Goal: Task Accomplishment & Management: Use online tool/utility

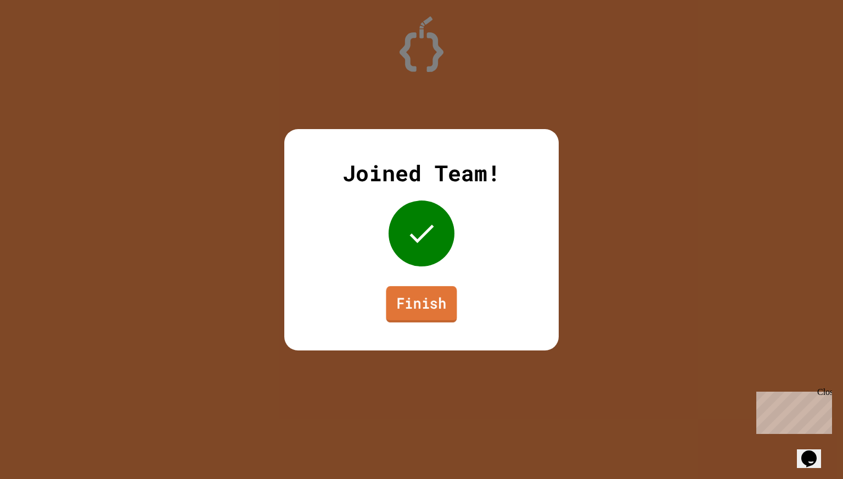
click at [436, 304] on link "Finish" at bounding box center [421, 303] width 71 height 36
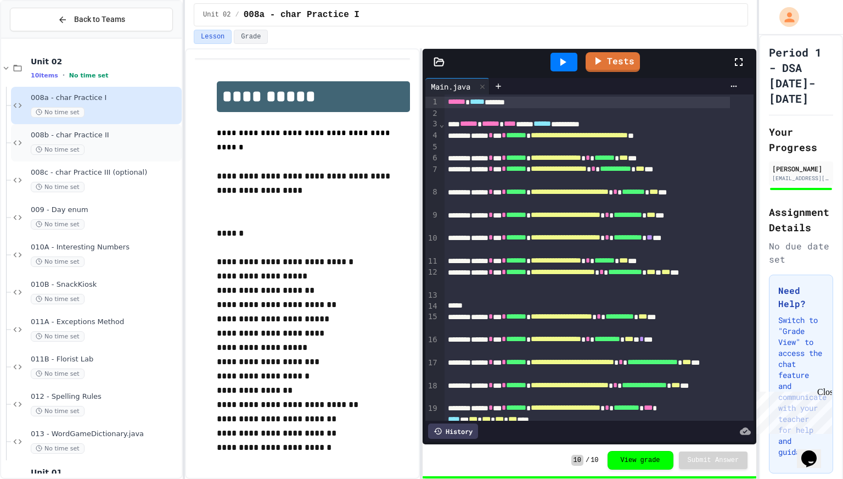
scroll to position [68, 0]
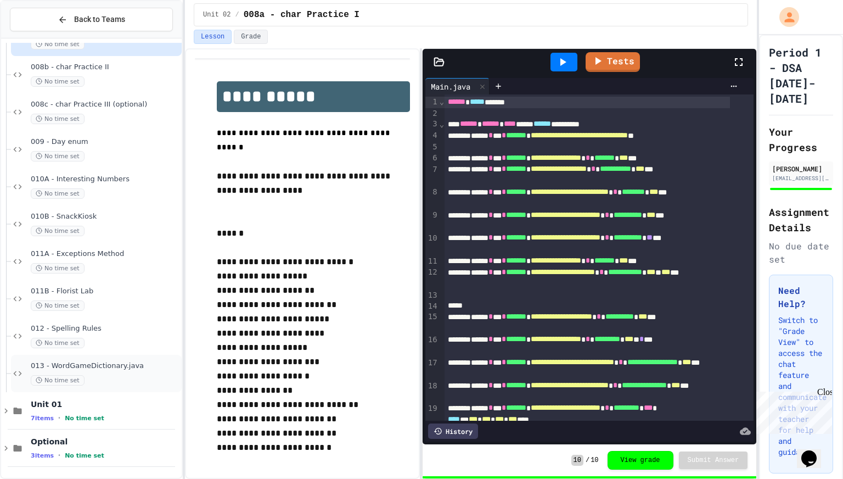
click at [99, 366] on span "013 - WordGameDictionary.java" at bounding box center [105, 365] width 149 height 9
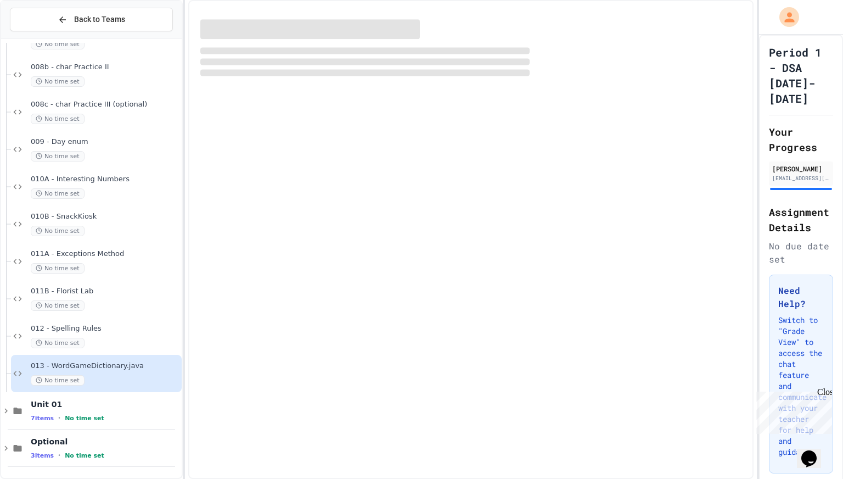
scroll to position [55, 0]
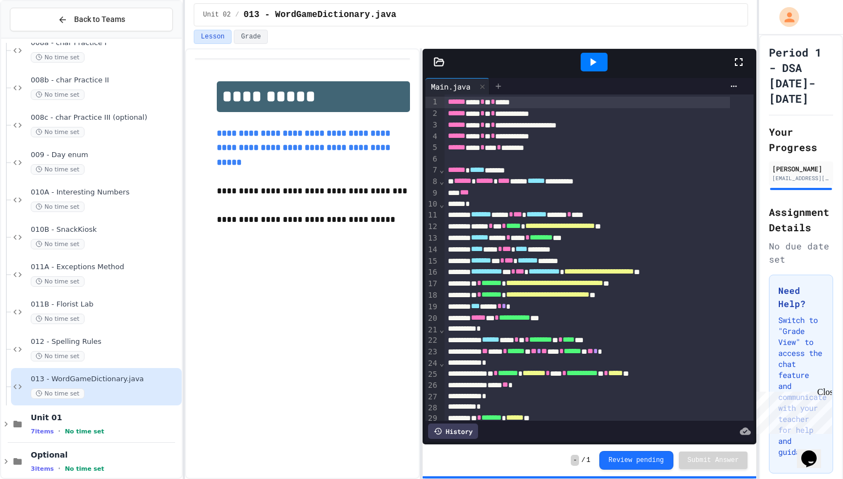
click at [506, 87] on div at bounding box center [499, 86] width 18 height 16
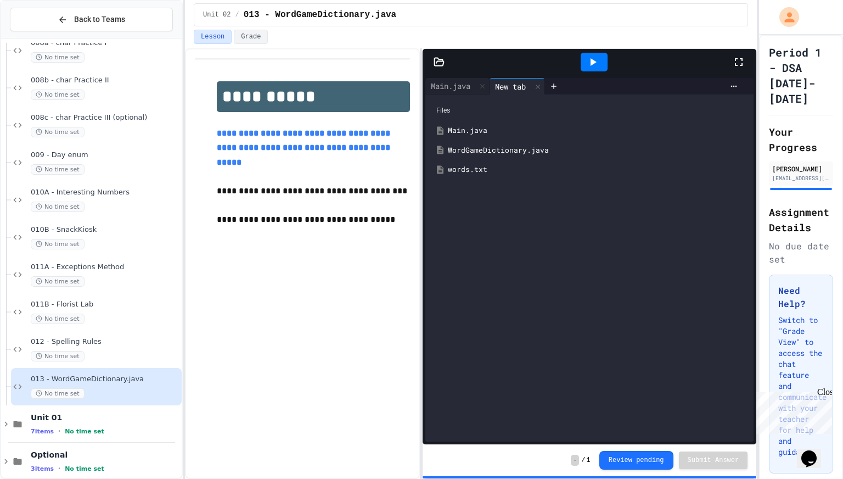
click at [477, 166] on div "words.txt" at bounding box center [597, 169] width 299 height 11
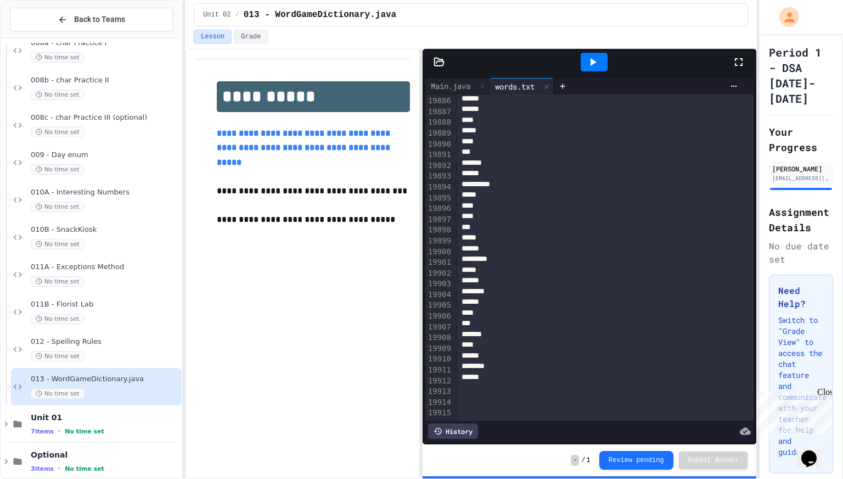
scroll to position [213932, 0]
click at [447, 87] on div "Main.java" at bounding box center [450, 86] width 51 height 12
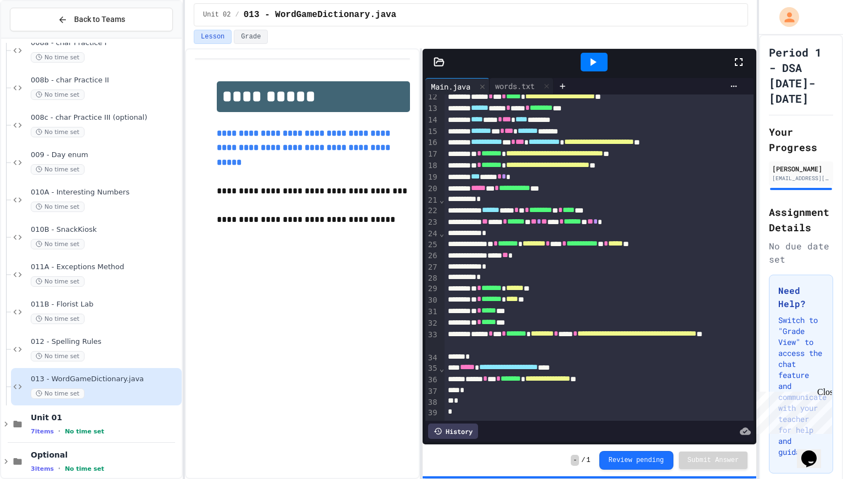
scroll to position [146, 0]
click at [567, 85] on icon at bounding box center [562, 86] width 9 height 9
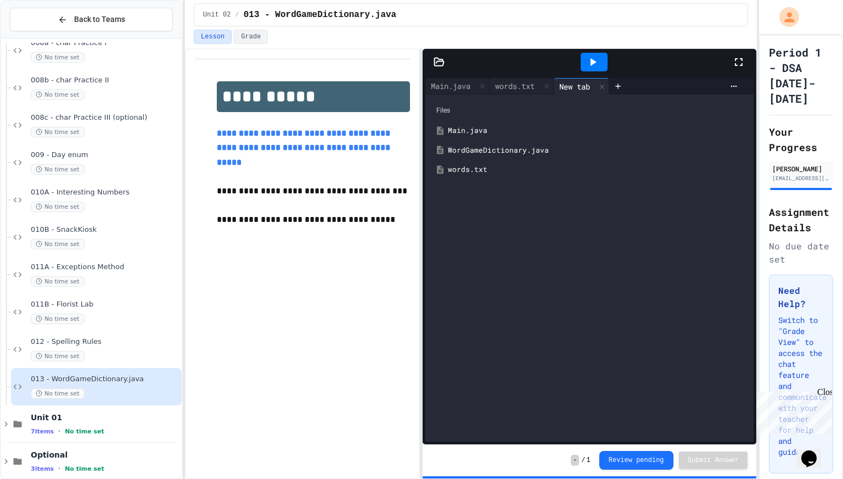
click at [498, 148] on div "WordGameDictionary.java" at bounding box center [597, 150] width 299 height 11
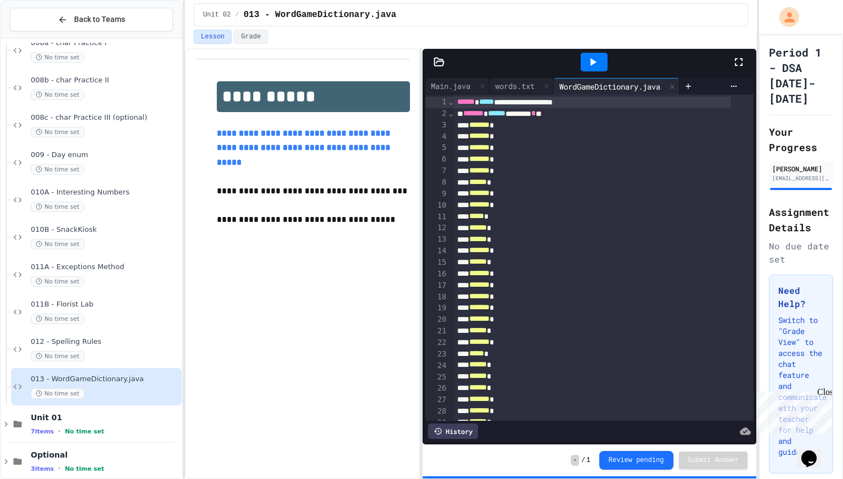
scroll to position [0, 0]
click at [343, 154] on link "**********" at bounding box center [305, 147] width 176 height 37
click at [460, 86] on div "Main.java" at bounding box center [450, 86] width 51 height 12
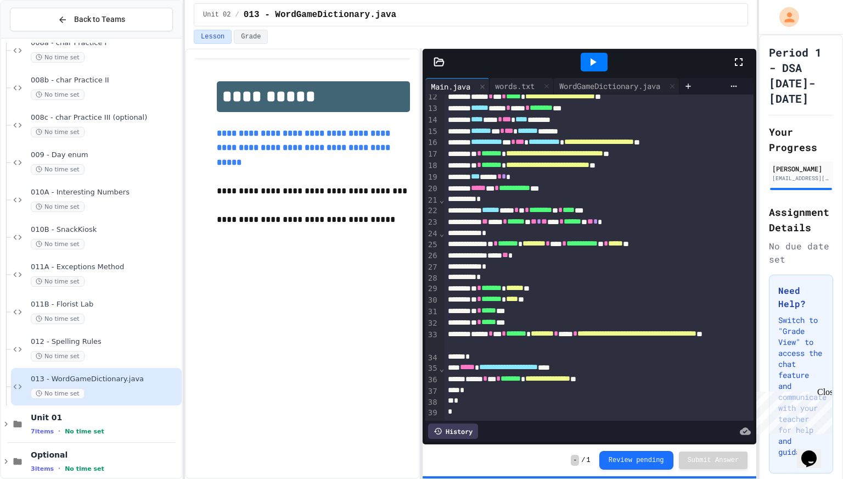
scroll to position [134, 0]
